Goal: Task Accomplishment & Management: Use online tool/utility

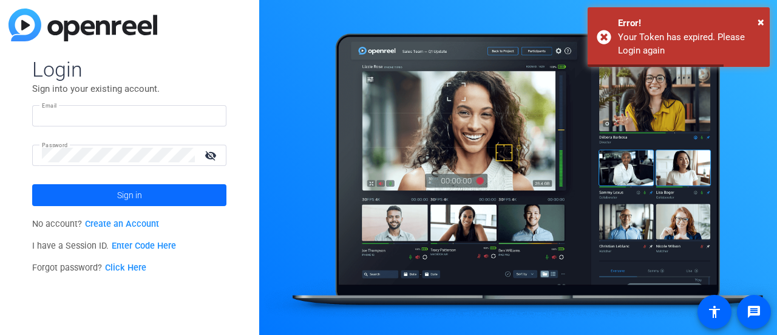
type input "[EMAIL_ADDRESS][DOMAIN_NAME]"
click at [101, 182] on span at bounding box center [129, 194] width 194 height 29
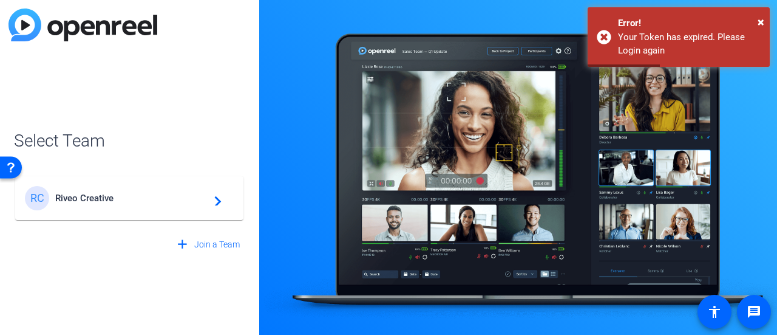
click at [101, 182] on mat-card-content "[PERSON_NAME] Creative navigate_next" at bounding box center [129, 198] width 228 height 44
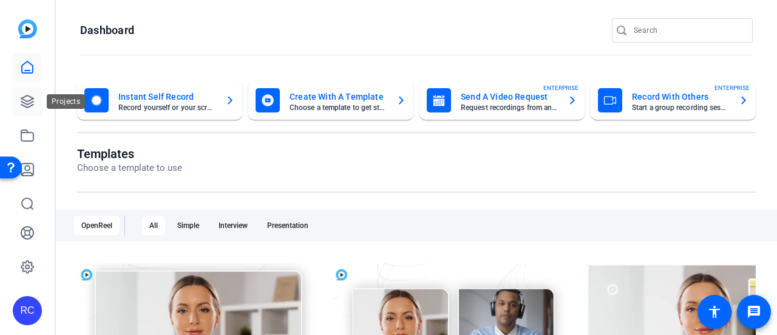
click at [25, 101] on icon at bounding box center [27, 101] width 15 height 15
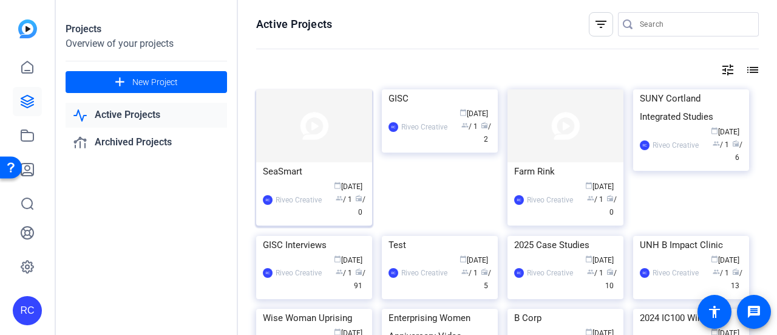
click at [304, 140] on img at bounding box center [314, 125] width 116 height 73
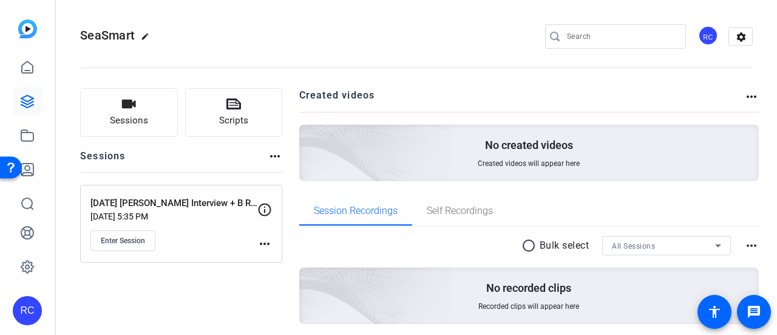
click at [172, 226] on div "[DATE] [PERSON_NAME] Interview + B Roll [DATE] 5:35 PM Enter Session" at bounding box center [173, 223] width 167 height 55
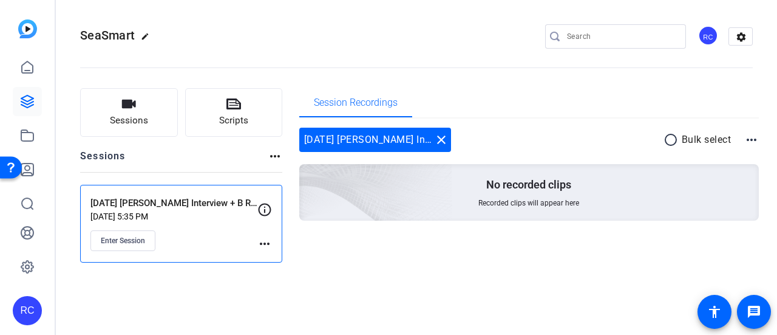
click at [155, 231] on div "Enter Session" at bounding box center [173, 240] width 167 height 21
click at [129, 237] on span "Enter Session" at bounding box center [123, 241] width 44 height 10
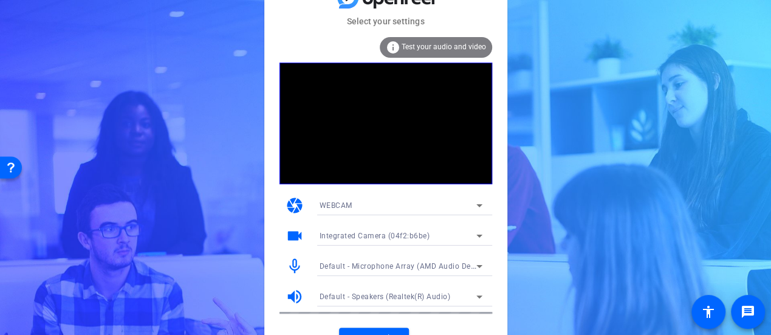
scroll to position [19, 0]
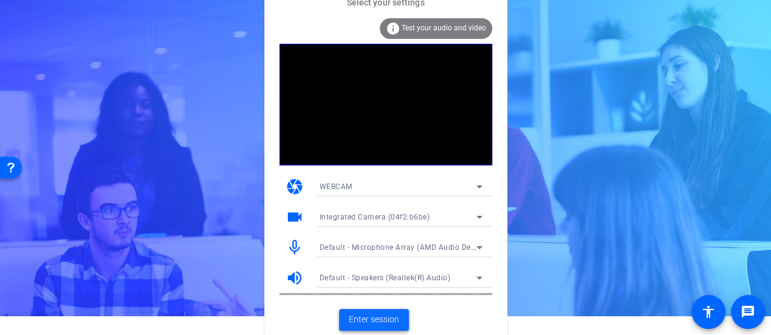
click at [353, 319] on span "Enter session" at bounding box center [374, 319] width 50 height 13
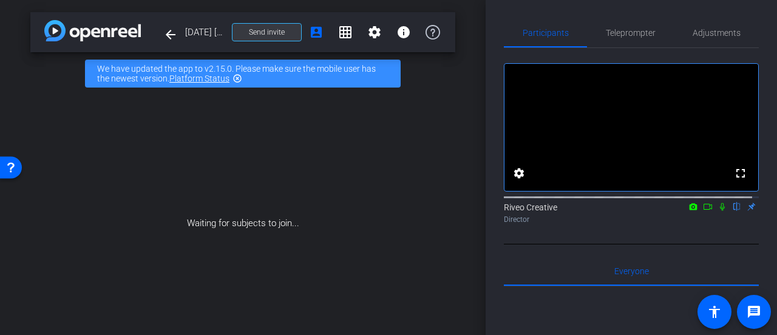
click at [285, 30] on span at bounding box center [267, 32] width 69 height 29
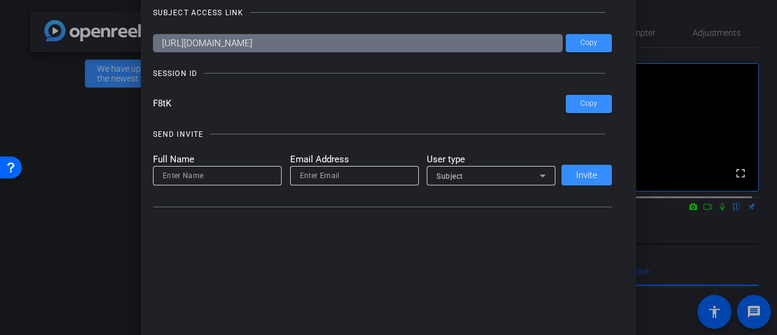
drag, startPoint x: 396, startPoint y: 38, endPoint x: 379, endPoint y: 40, distance: 17.7
click at [379, 40] on input "https://capture.openreel.com/subject/MODE_OTP?otp=F8tK" at bounding box center [358, 43] width 410 height 18
